Goal: Information Seeking & Learning: Check status

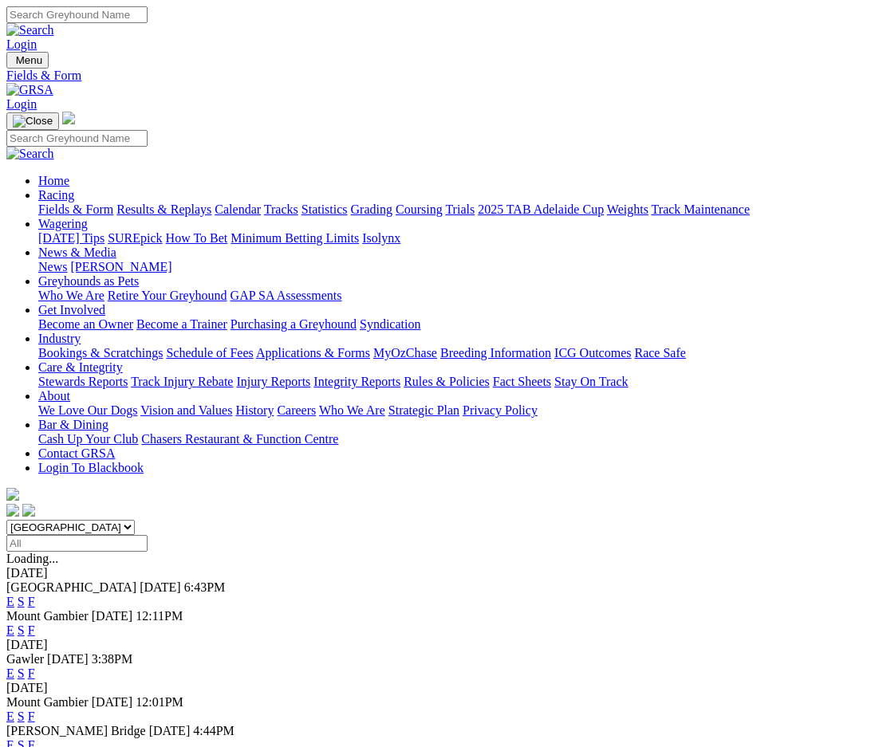
type input "[DATE]"
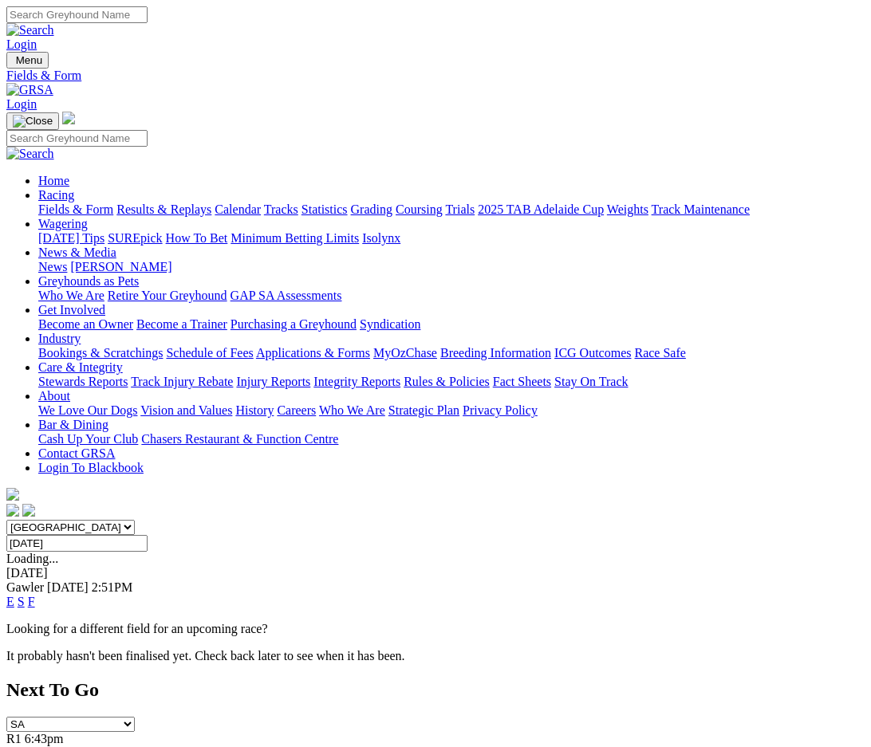
click at [135, 520] on select "South Australia New South Wales Northern Territory Queensland Tasmania Victoria…" at bounding box center [70, 527] width 128 height 15
select select "QLD"
click at [35, 520] on select "South Australia New South Wales Northern Territory Queensland Tasmania Victoria…" at bounding box center [70, 527] width 128 height 15
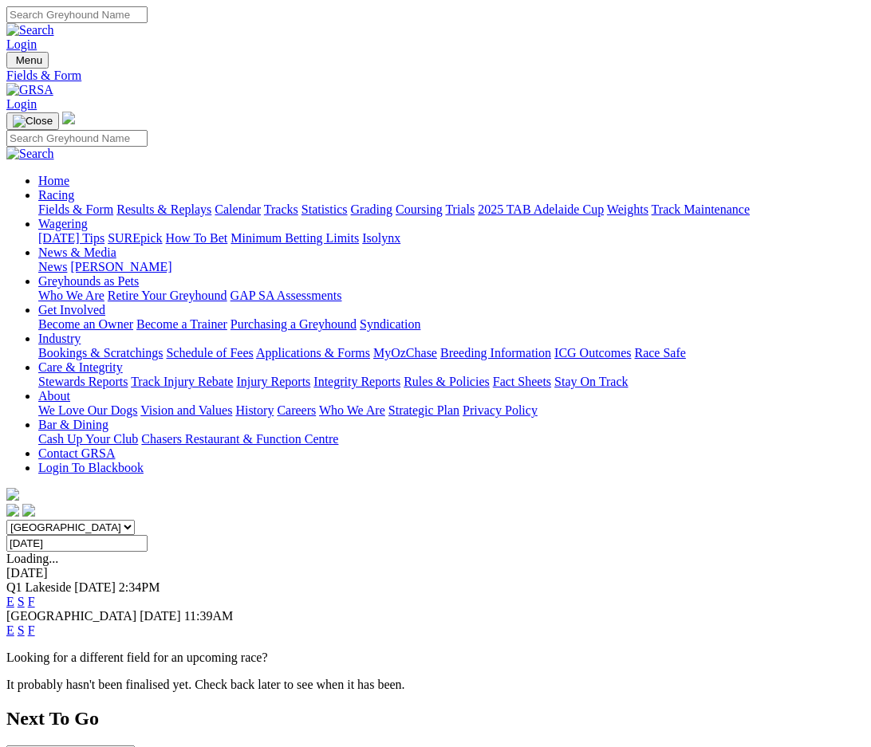
click at [14, 623] on link "E" at bounding box center [10, 630] width 8 height 14
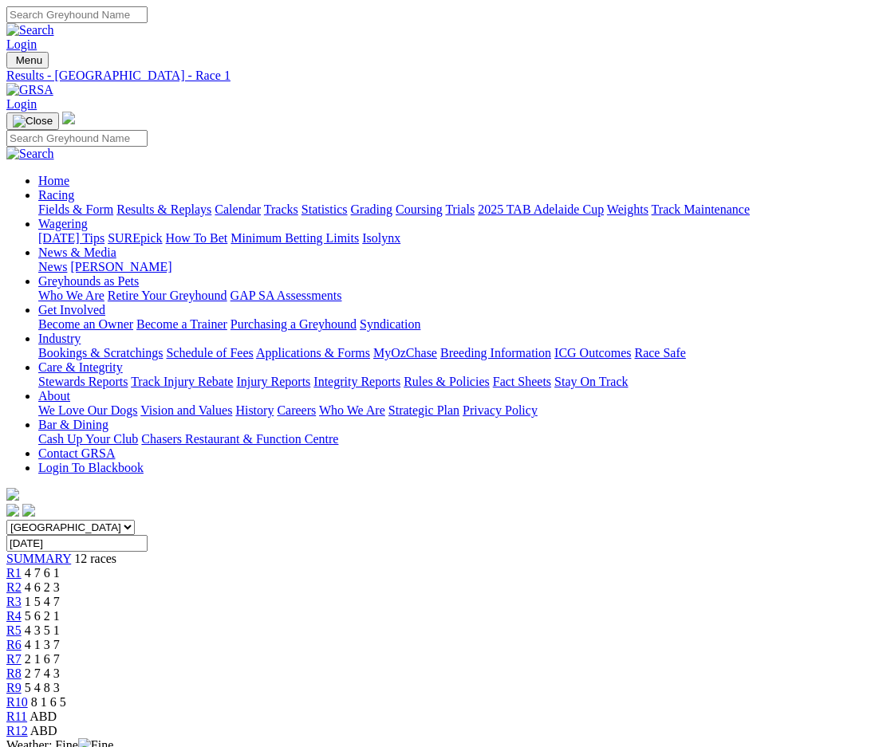
click at [698, 695] on div "R10 8 1 6 5" at bounding box center [435, 702] width 858 height 14
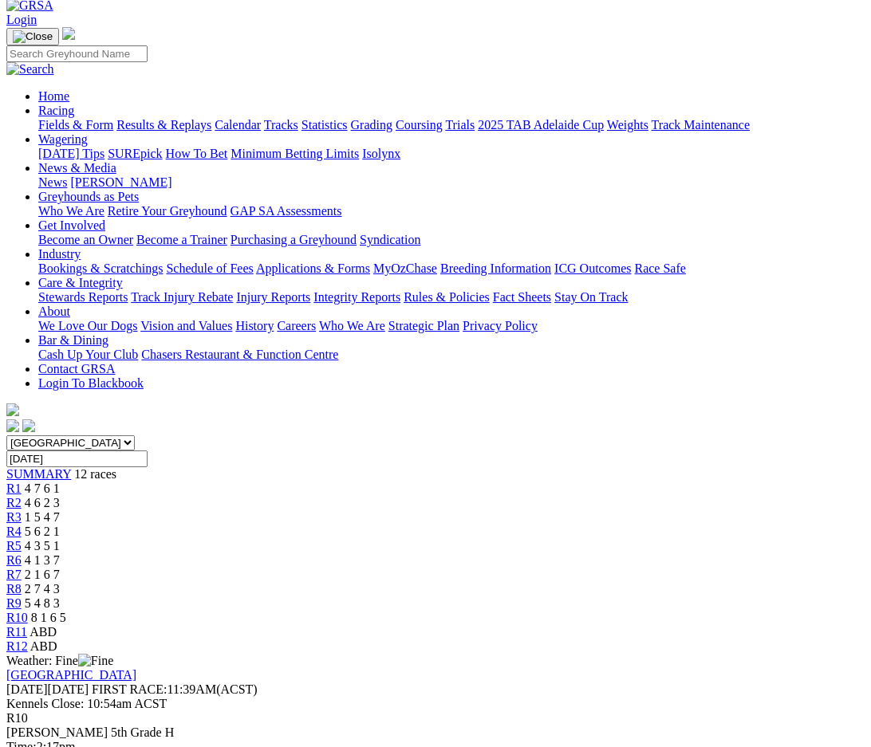
scroll to position [80, 0]
